Goal: Navigation & Orientation: Understand site structure

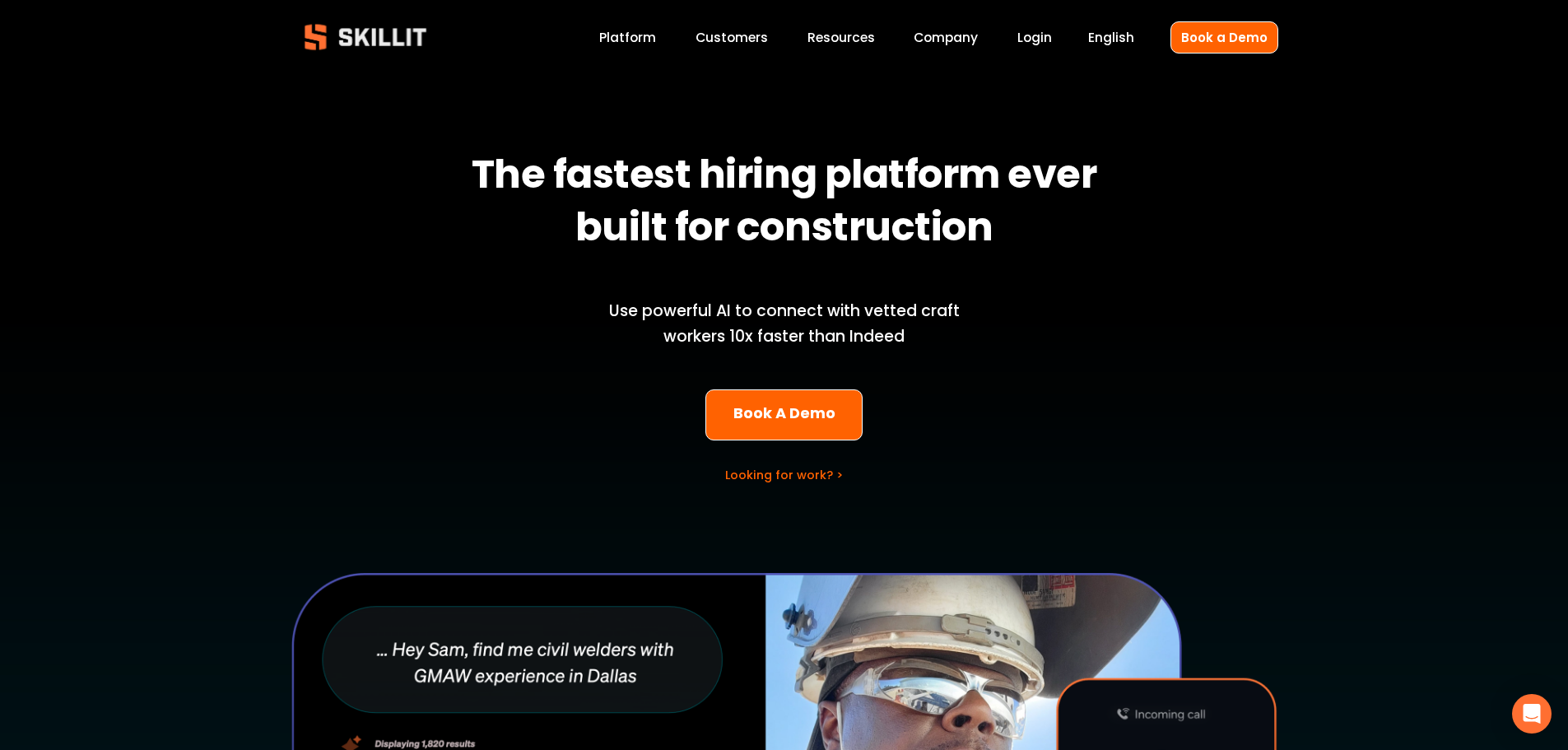
click at [630, 40] on link "Platform" at bounding box center [627, 38] width 57 height 22
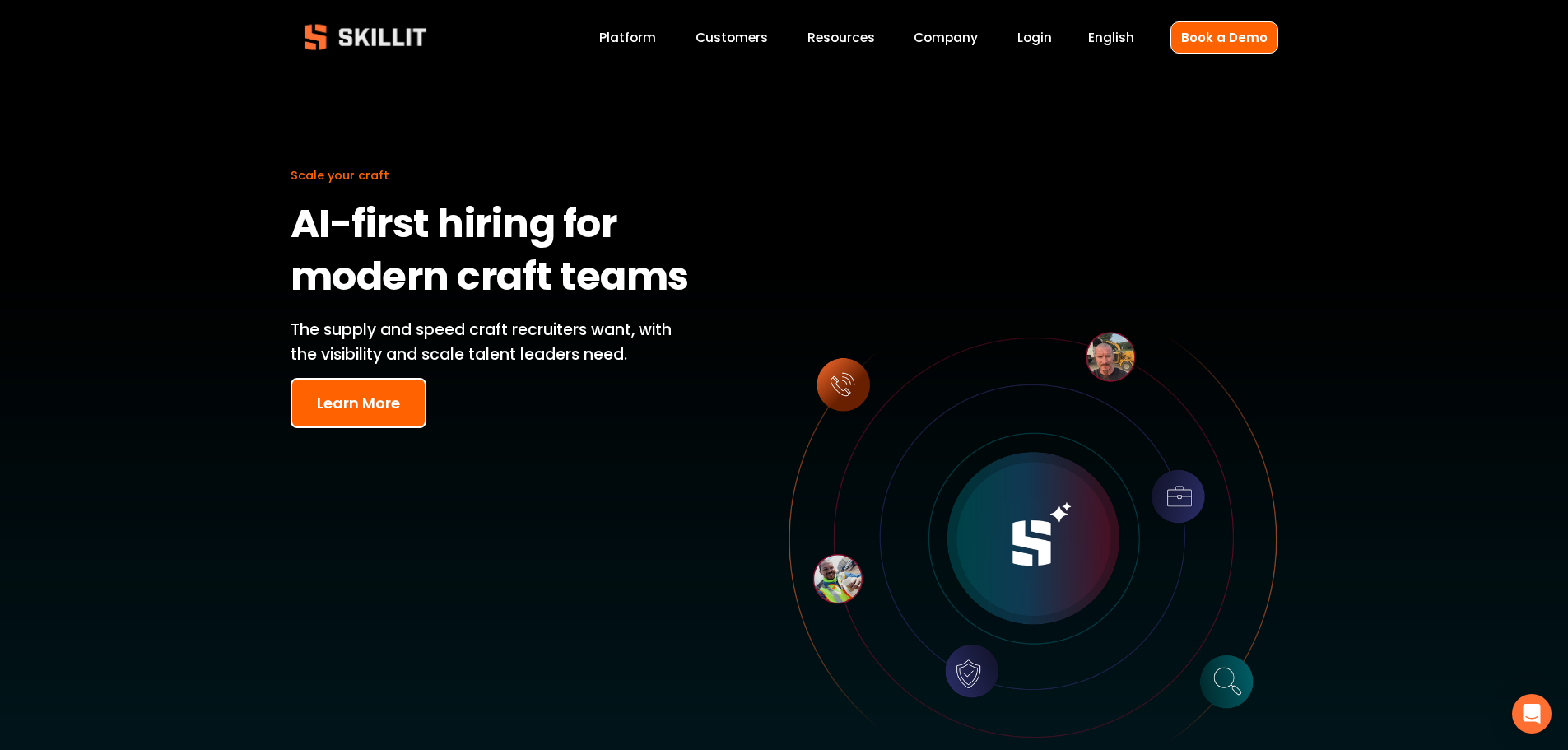
click at [647, 31] on link "Platform" at bounding box center [627, 38] width 57 height 22
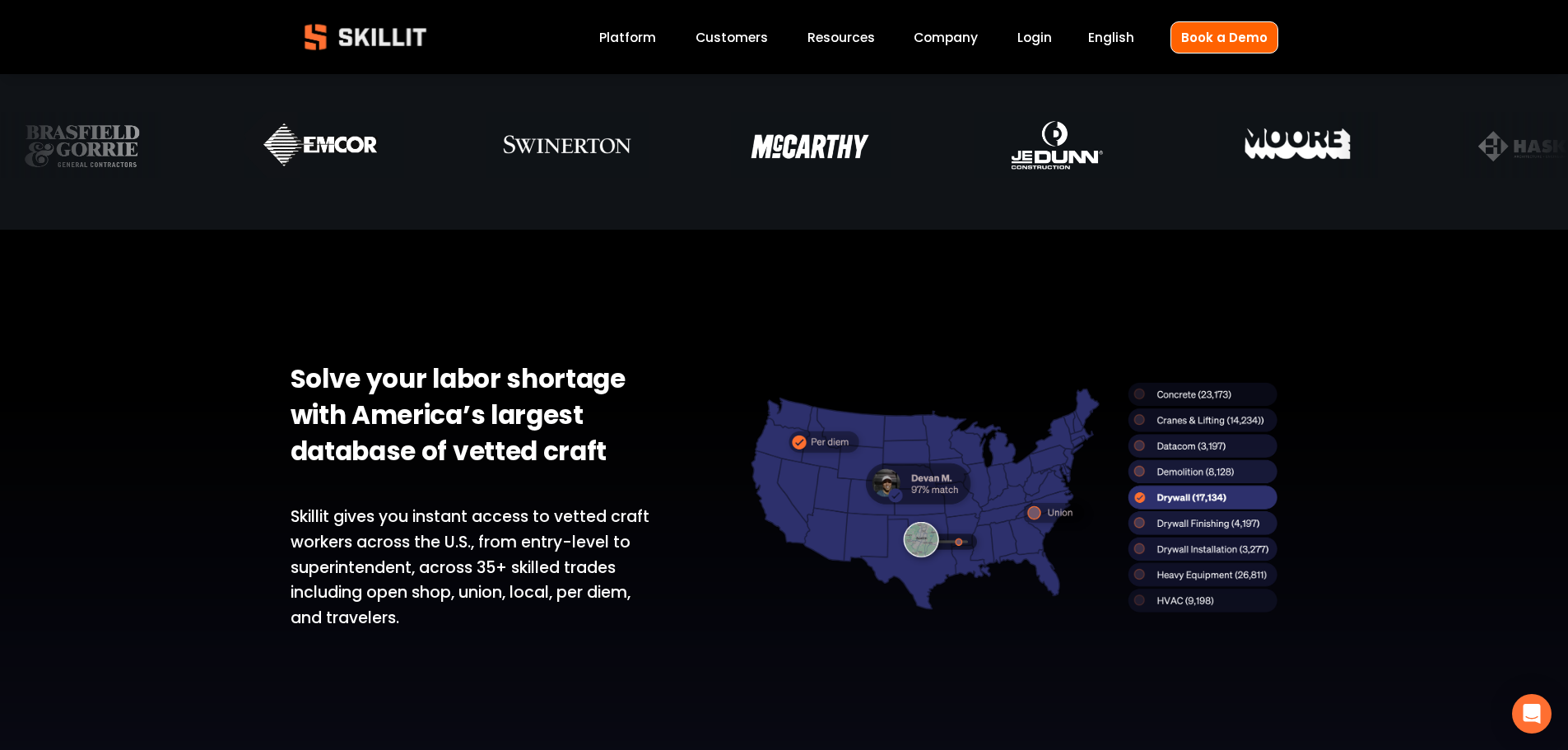
scroll to position [905, 0]
